Goal: Find specific page/section: Find specific page/section

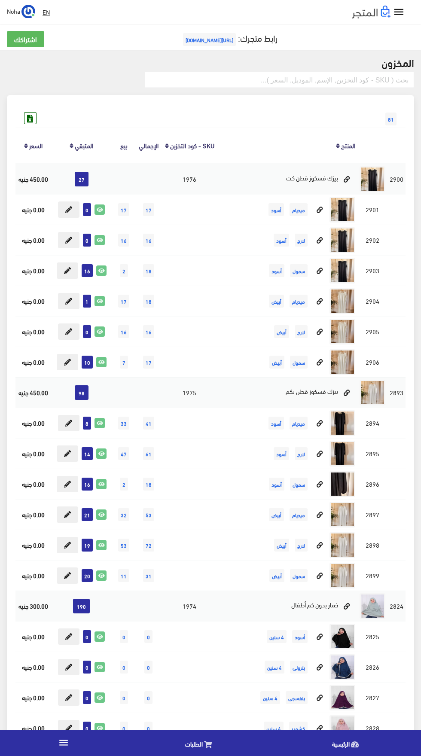
click at [306, 81] on input "text" at bounding box center [279, 80] width 269 height 16
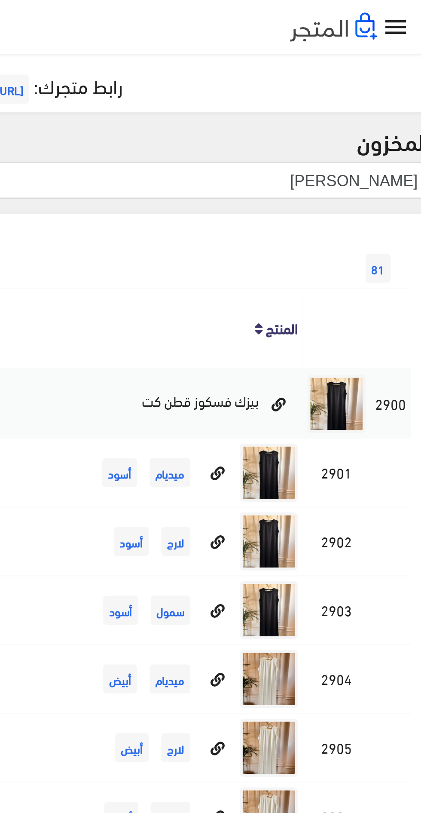
type input "[PERSON_NAME]"
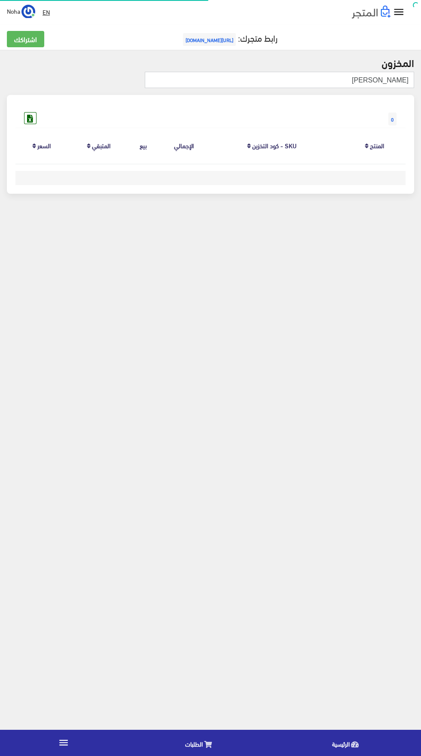
click at [265, 78] on input "ووتر بروف" at bounding box center [279, 80] width 269 height 16
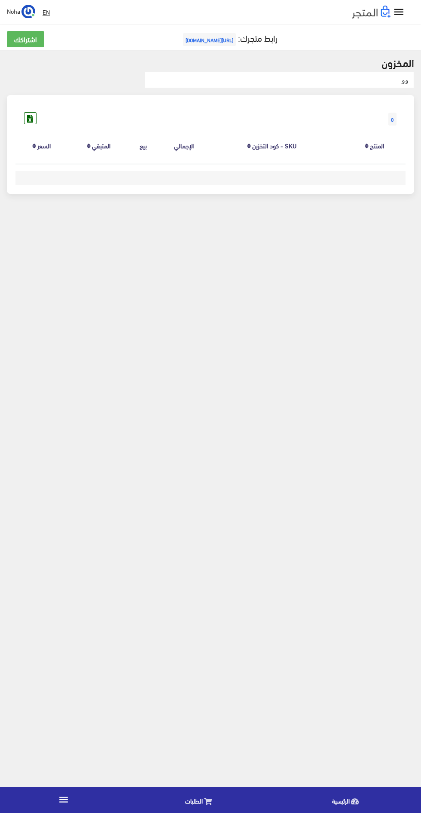
type input "و"
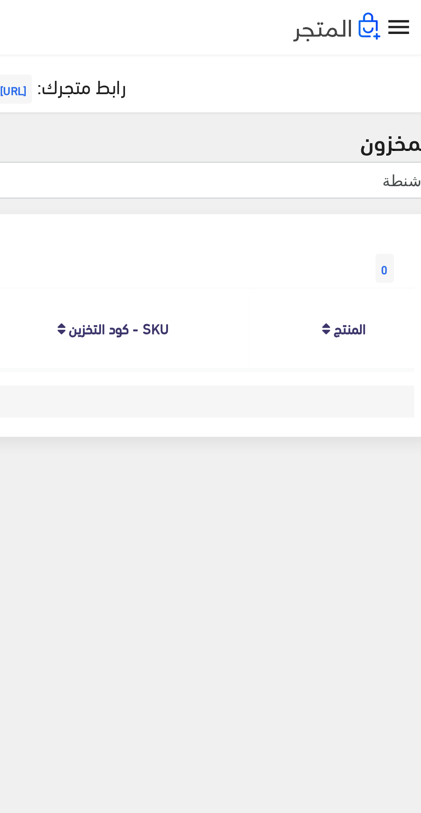
type input "شنطة"
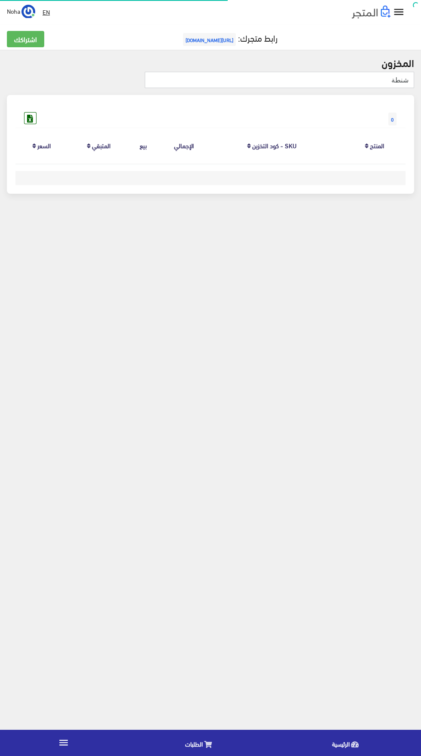
click at [229, 80] on input "شنطة" at bounding box center [279, 80] width 269 height 16
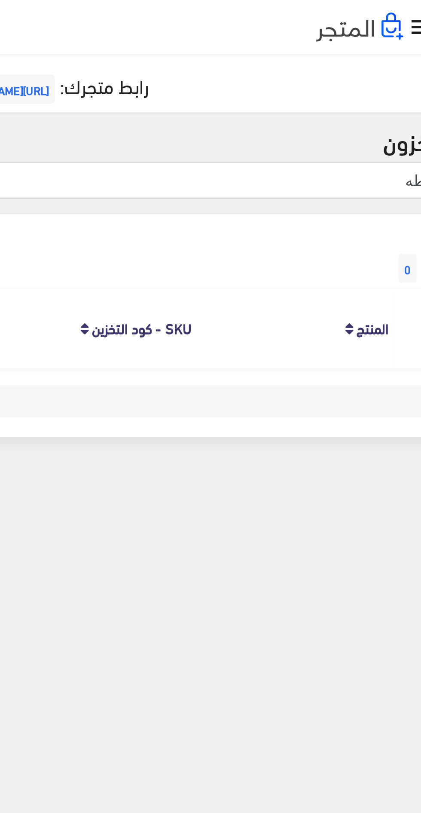
type input "شنطه"
